Goal: Check status: Check status

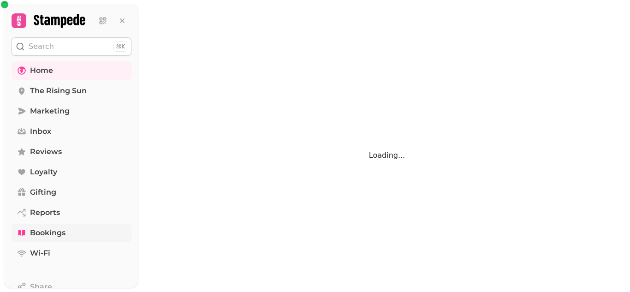
click at [46, 235] on span "Bookings" at bounding box center [48, 232] width 36 height 11
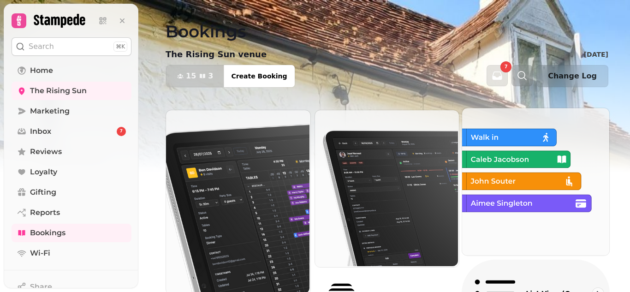
click at [526, 289] on p "List view (Old - going soon)" at bounding box center [551, 293] width 51 height 9
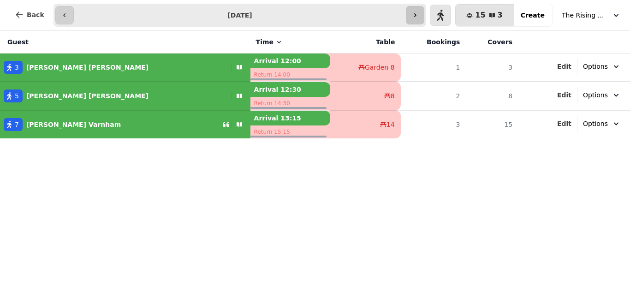
click at [419, 12] on icon "button" at bounding box center [414, 15] width 7 height 7
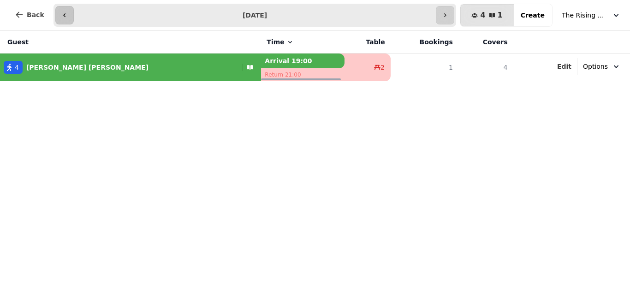
click at [60, 21] on button "button" at bounding box center [64, 15] width 18 height 18
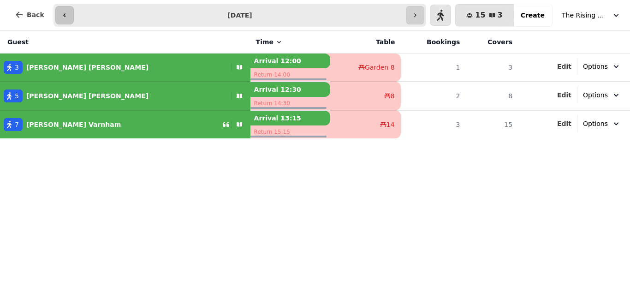
click at [55, 6] on button "button" at bounding box center [64, 15] width 18 height 18
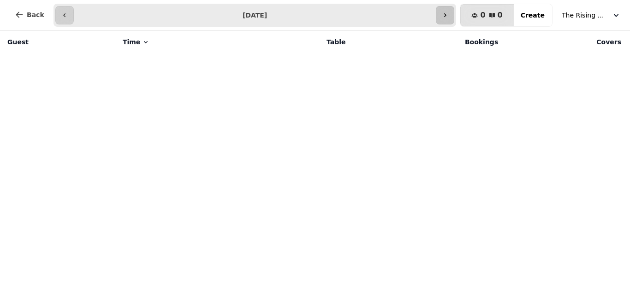
click at [449, 16] on icon "button" at bounding box center [444, 15] width 7 height 7
